Goal: Use online tool/utility: Utilize a website feature to perform a specific function

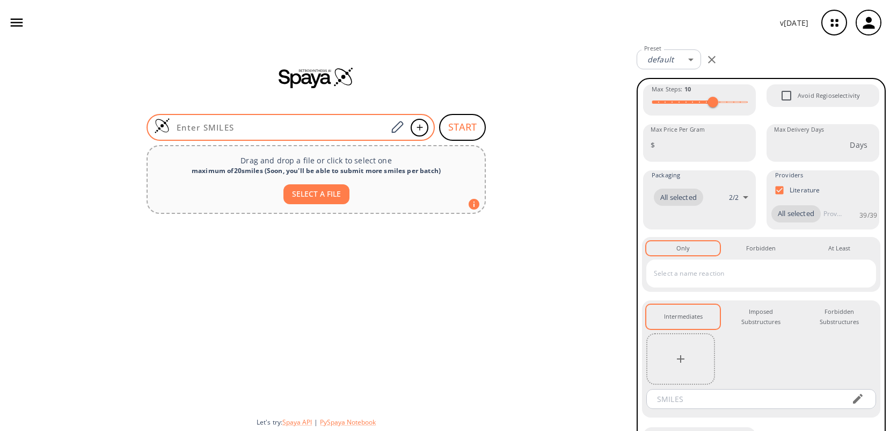
click at [245, 125] on input at bounding box center [278, 127] width 217 height 11
paste input "CCCC(C)C(=O)OCC"
type input "CCCC(C)C(=O)OCC"
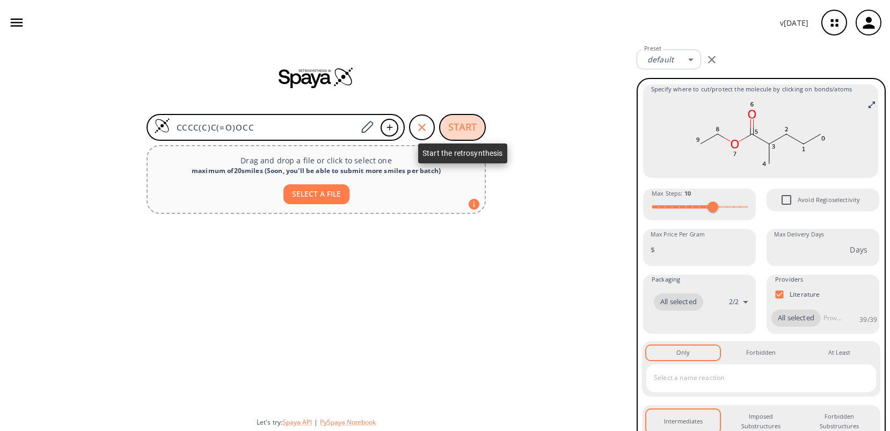
click at [456, 128] on button "START" at bounding box center [462, 127] width 47 height 27
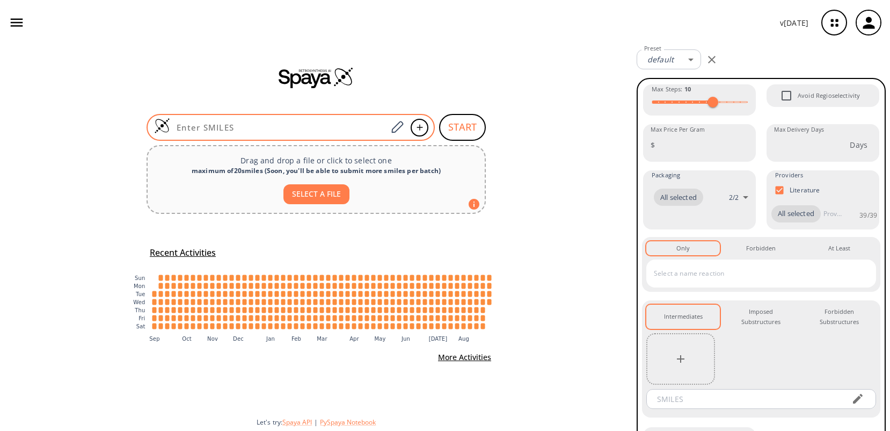
click at [258, 123] on input at bounding box center [278, 127] width 217 height 11
paste input "CCCC(C)C(=O)OCC"
type input "CCCC(C)C(=O)OCC"
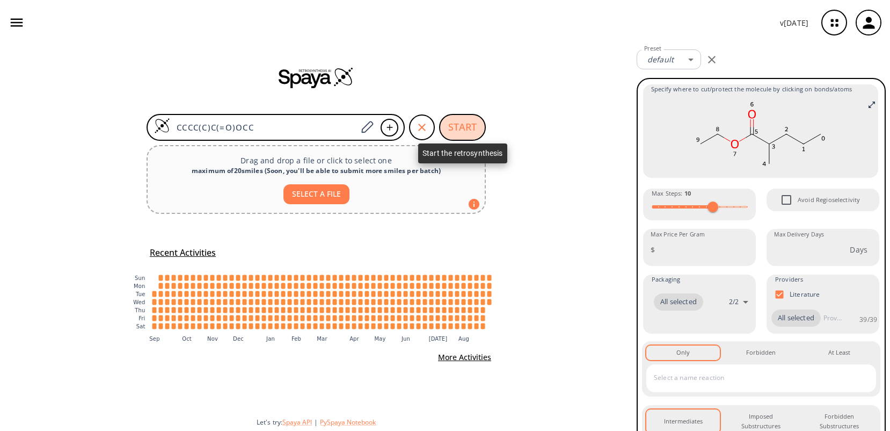
click at [466, 129] on button "START" at bounding box center [462, 127] width 47 height 27
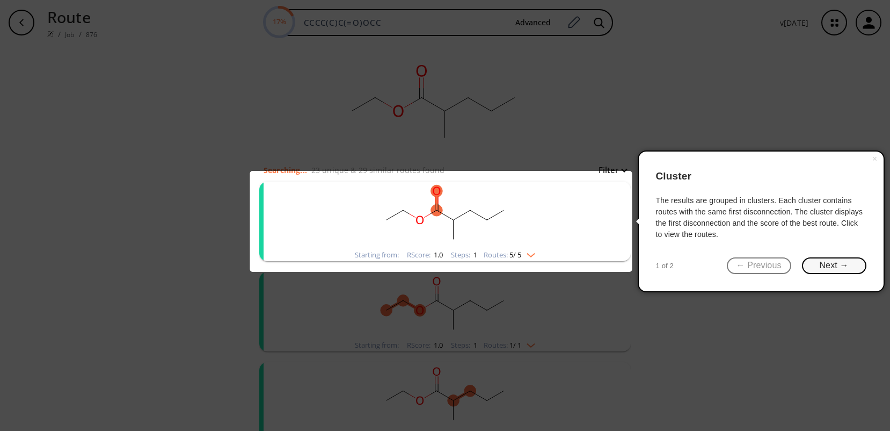
click at [827, 265] on button "Next →" at bounding box center [834, 265] width 64 height 17
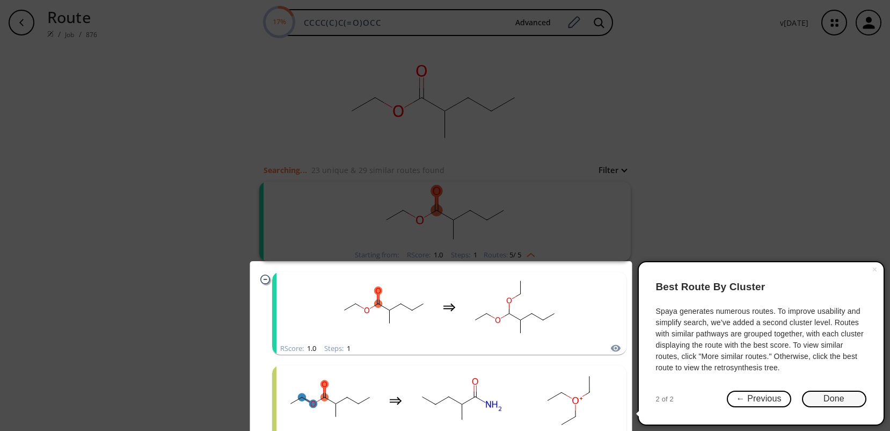
click at [824, 400] on button "Done" at bounding box center [834, 398] width 64 height 17
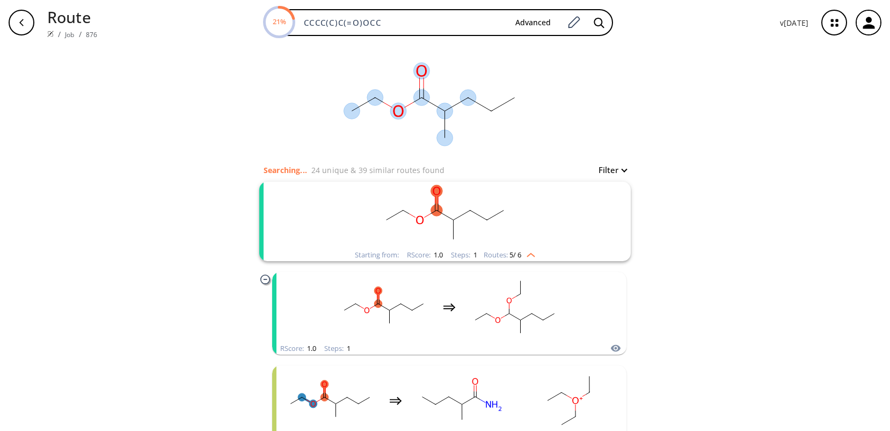
click at [597, 78] on div "clear" at bounding box center [445, 104] width 372 height 118
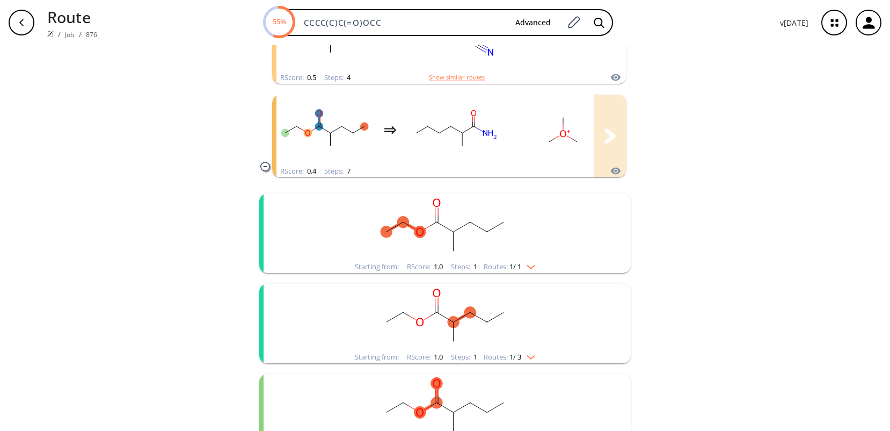
scroll to position [698, 0]
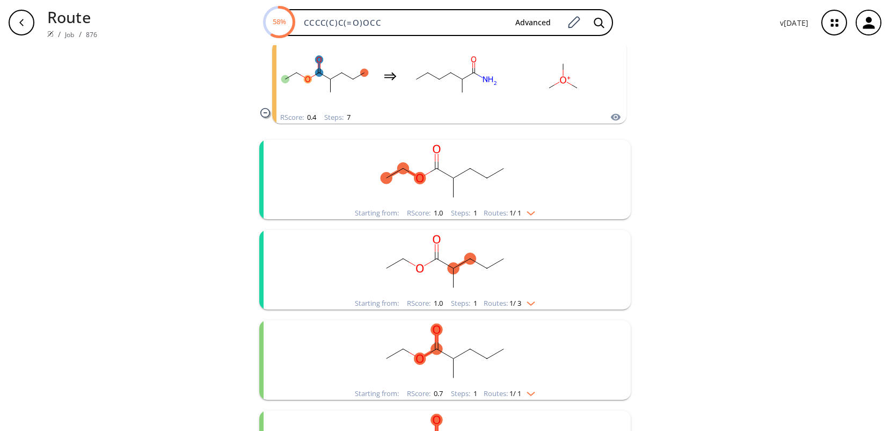
click at [510, 183] on rect "clusters" at bounding box center [445, 173] width 279 height 67
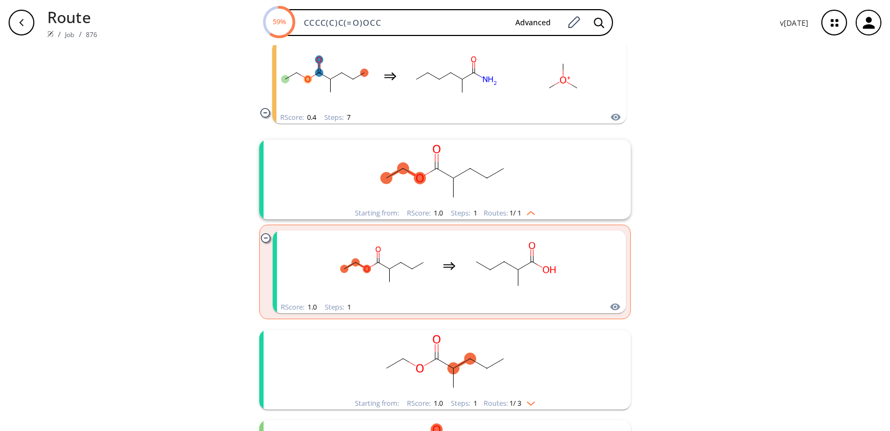
click at [510, 183] on rect "clusters" at bounding box center [445, 173] width 279 height 67
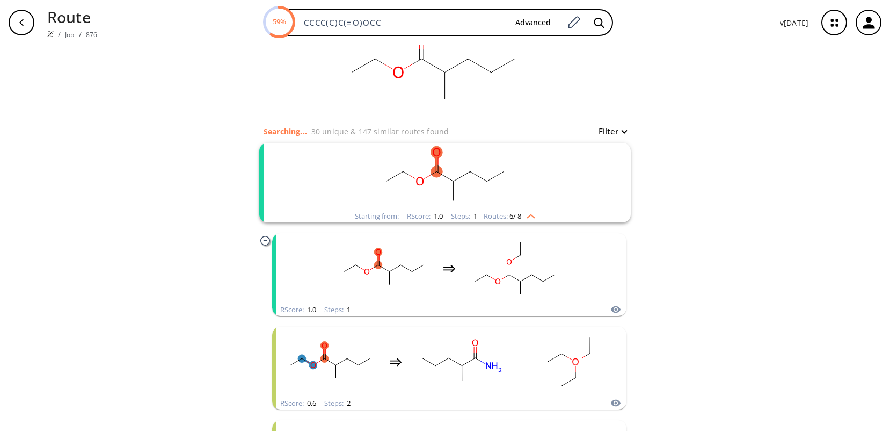
scroll to position [54, 0]
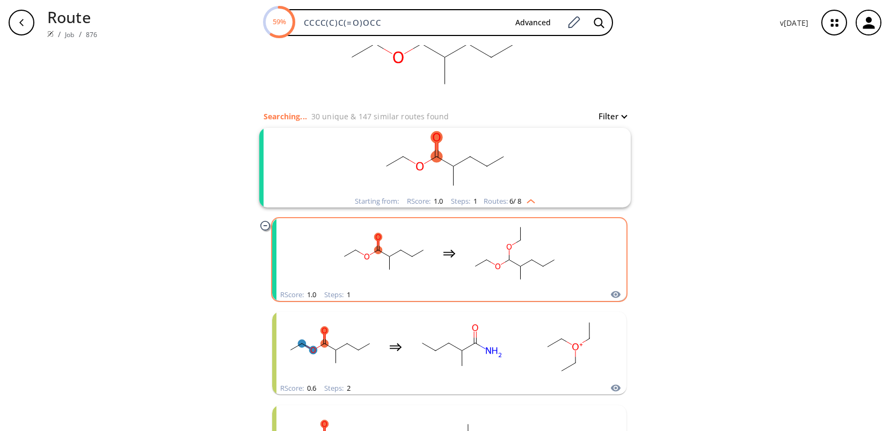
click at [374, 258] on rect "clusters" at bounding box center [384, 253] width 97 height 67
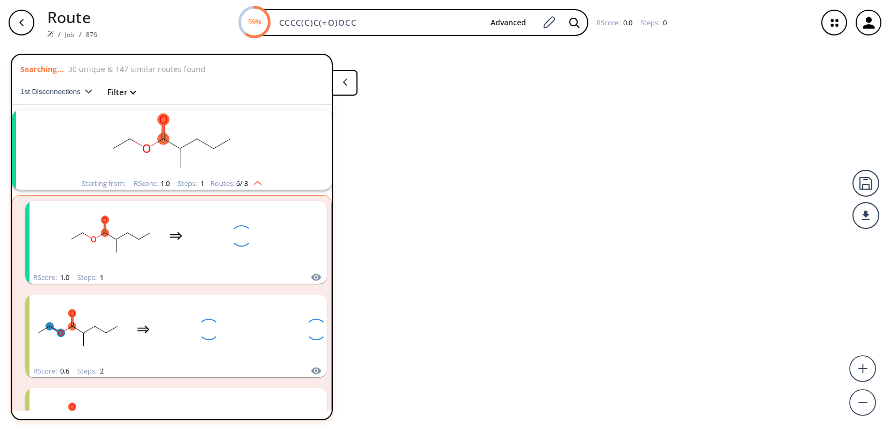
scroll to position [25, 0]
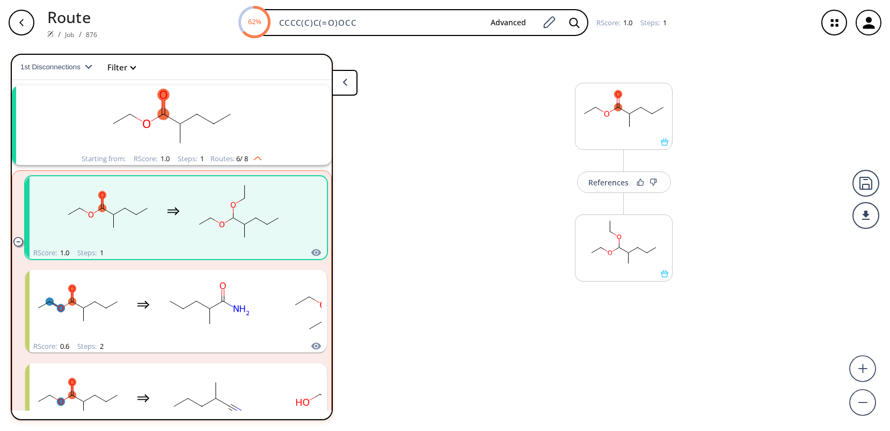
click at [23, 23] on icon "button" at bounding box center [21, 22] width 9 height 9
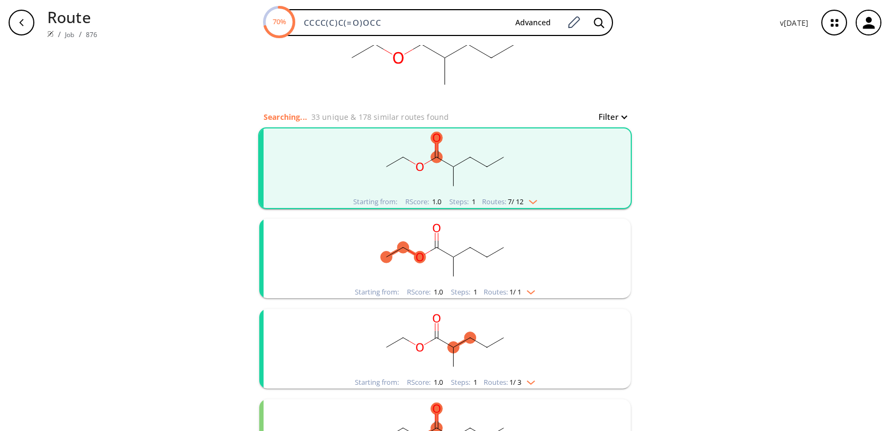
scroll to position [54, 0]
click at [522, 344] on rect "clusters" at bounding box center [445, 341] width 279 height 67
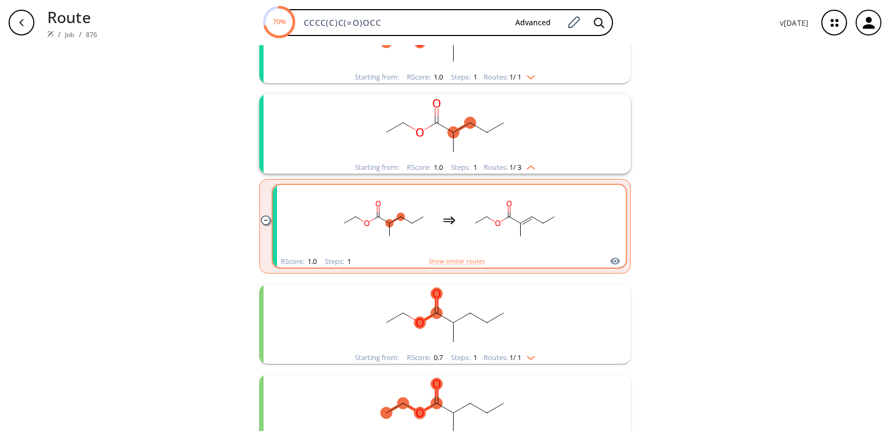
scroll to position [268, 0]
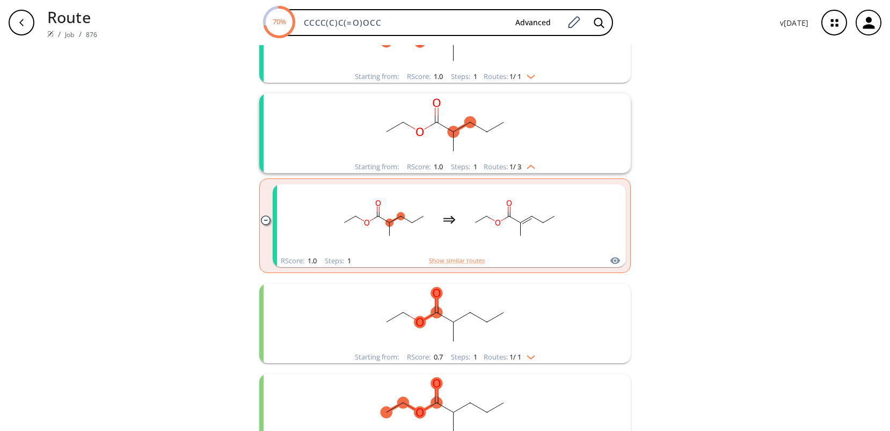
click at [261, 219] on icon "clusters" at bounding box center [265, 219] width 9 height 9
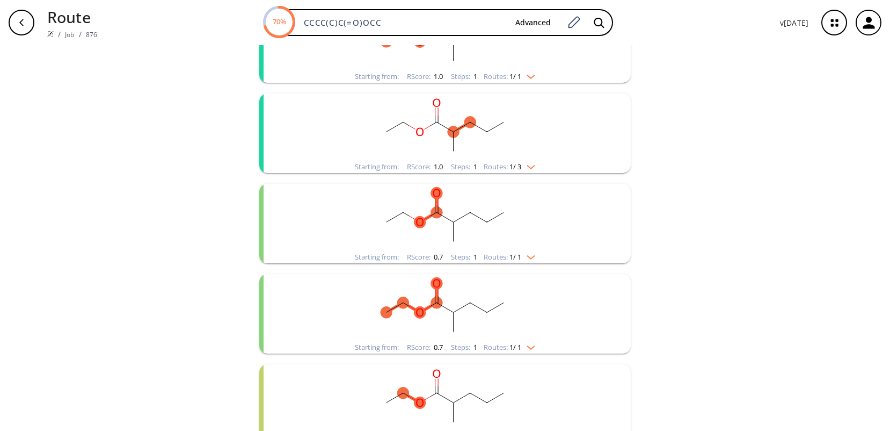
click at [536, 220] on rect "clusters" at bounding box center [445, 217] width 279 height 67
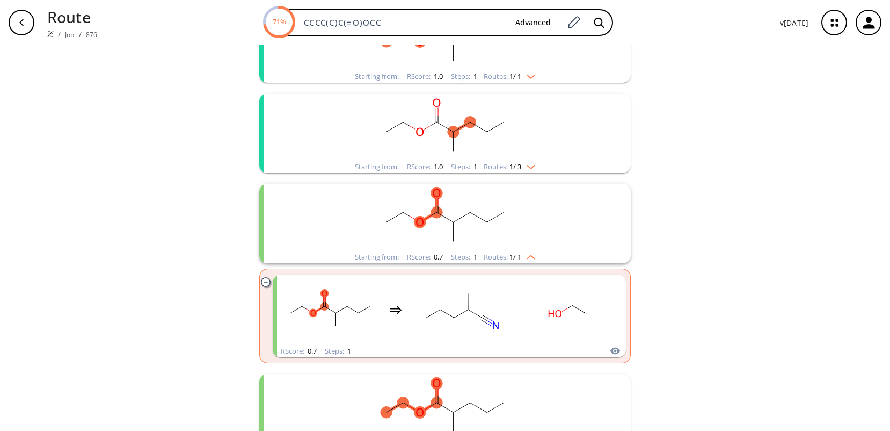
click at [537, 220] on rect "clusters" at bounding box center [445, 217] width 279 height 67
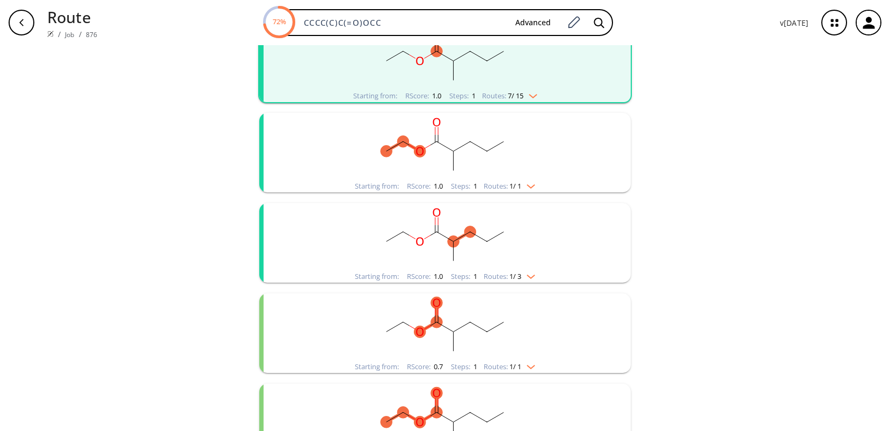
scroll to position [0, 0]
